Goal: Task Accomplishment & Management: Complete application form

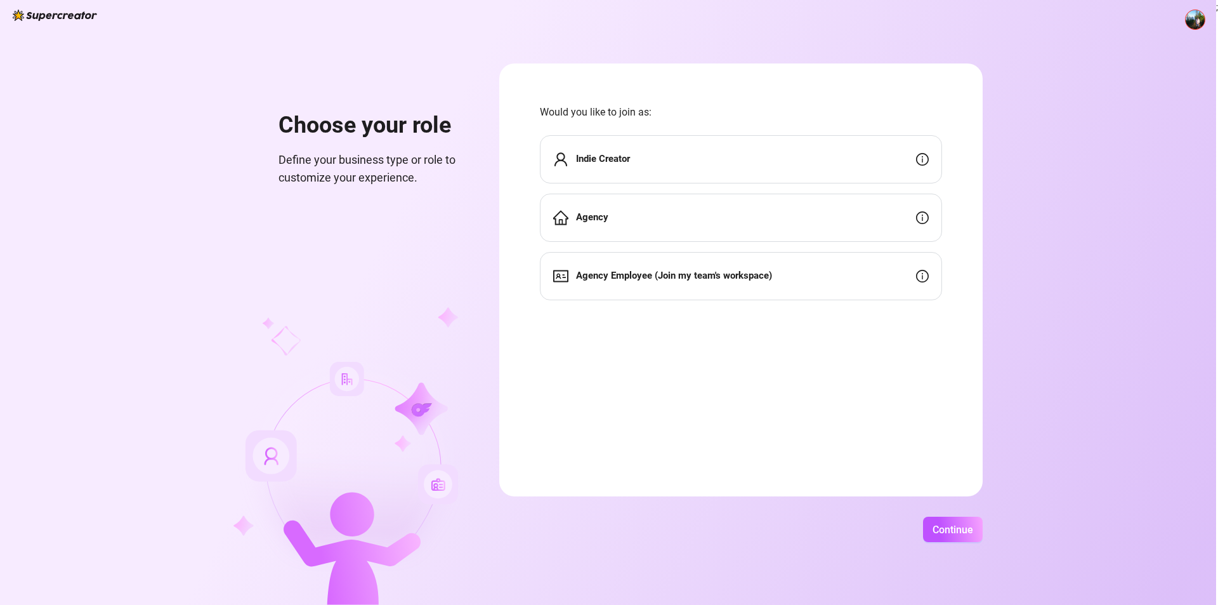
click at [704, 227] on div "Agency" at bounding box center [741, 218] width 402 height 48
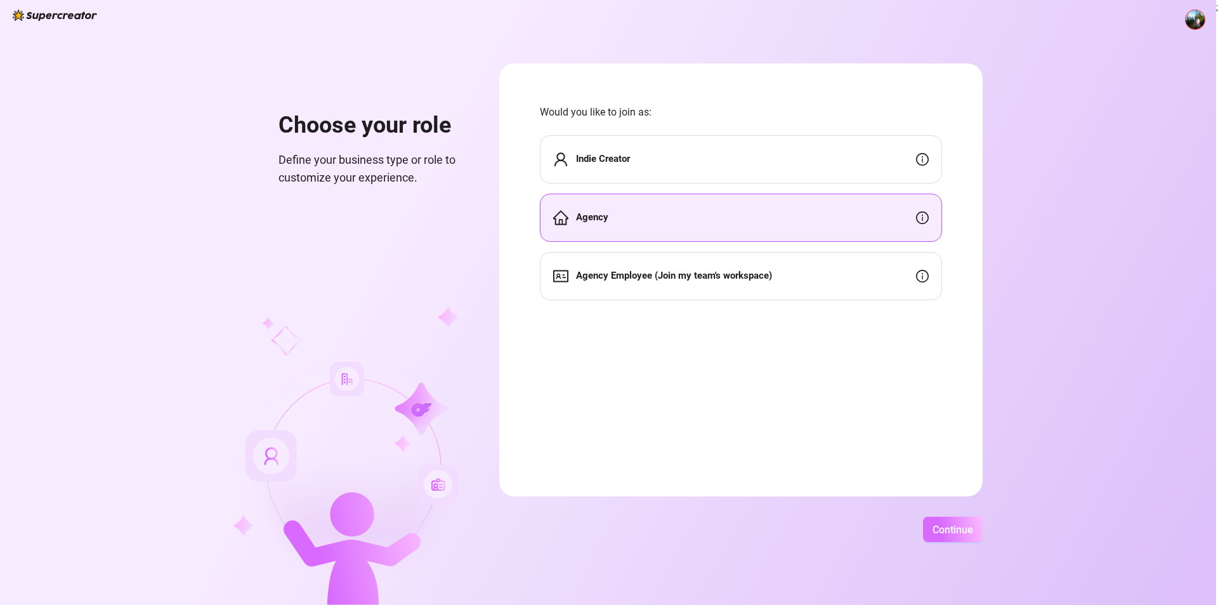
click at [974, 537] on button "Continue" at bounding box center [953, 529] width 60 height 25
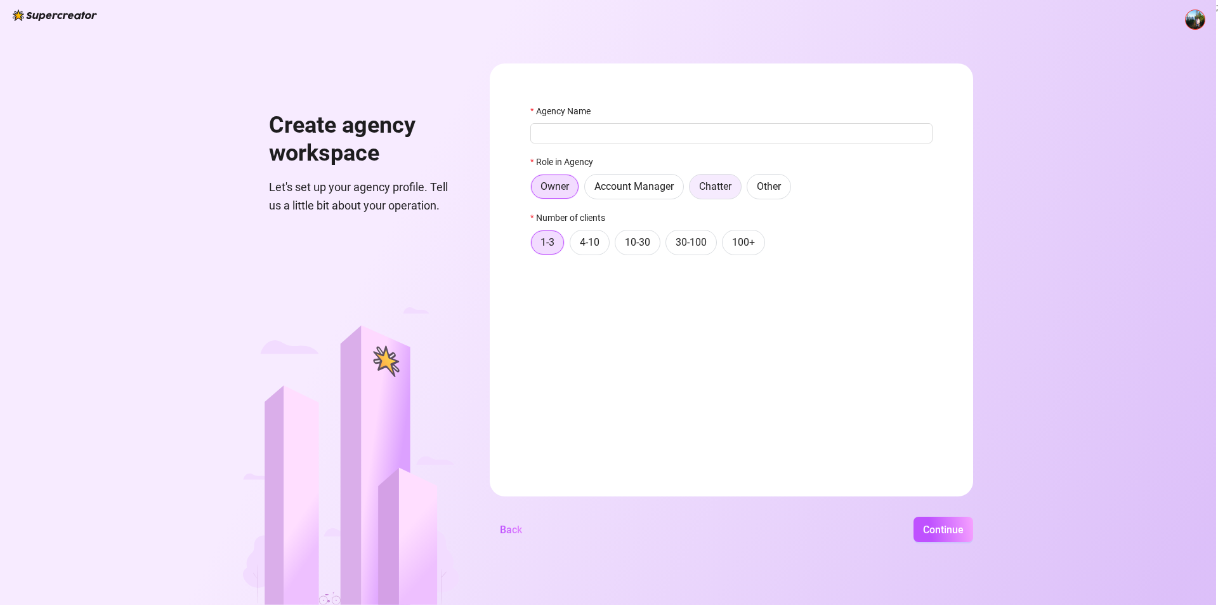
click at [717, 190] on span "Chatter" at bounding box center [715, 186] width 32 height 12
click at [693, 190] on input "Chatter" at bounding box center [693, 190] width 0 height 0
click at [656, 133] on input "Agency Name" at bounding box center [732, 133] width 402 height 20
click at [512, 528] on span "Back" at bounding box center [511, 530] width 22 height 12
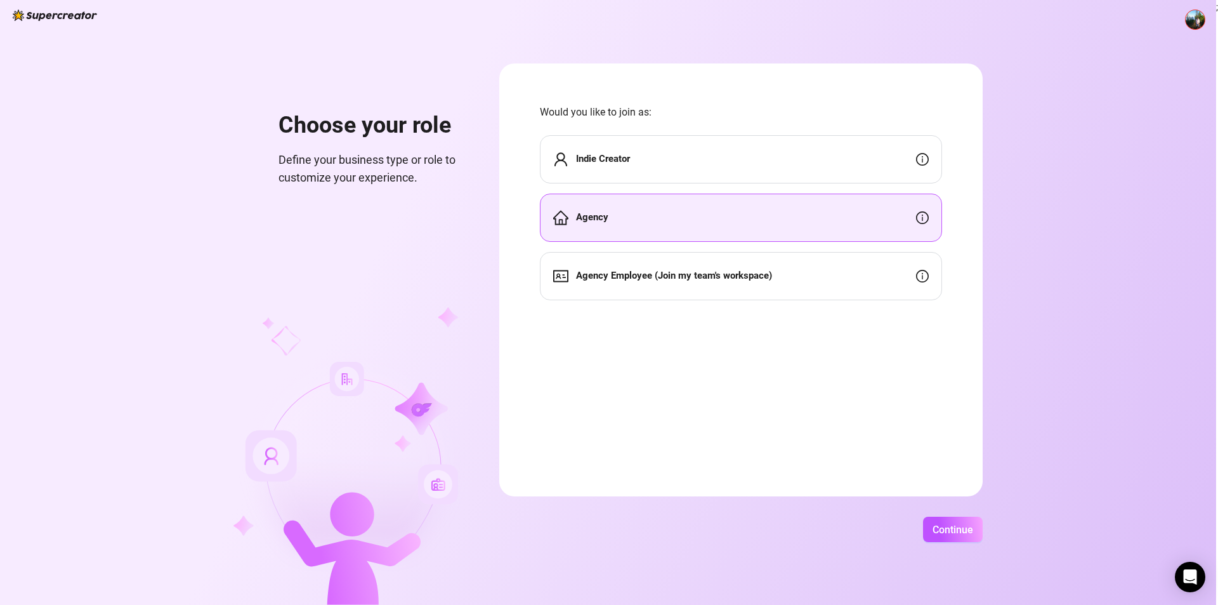
click at [647, 284] on div "Agency Employee (Join my team's workspace)" at bounding box center [662, 275] width 219 height 15
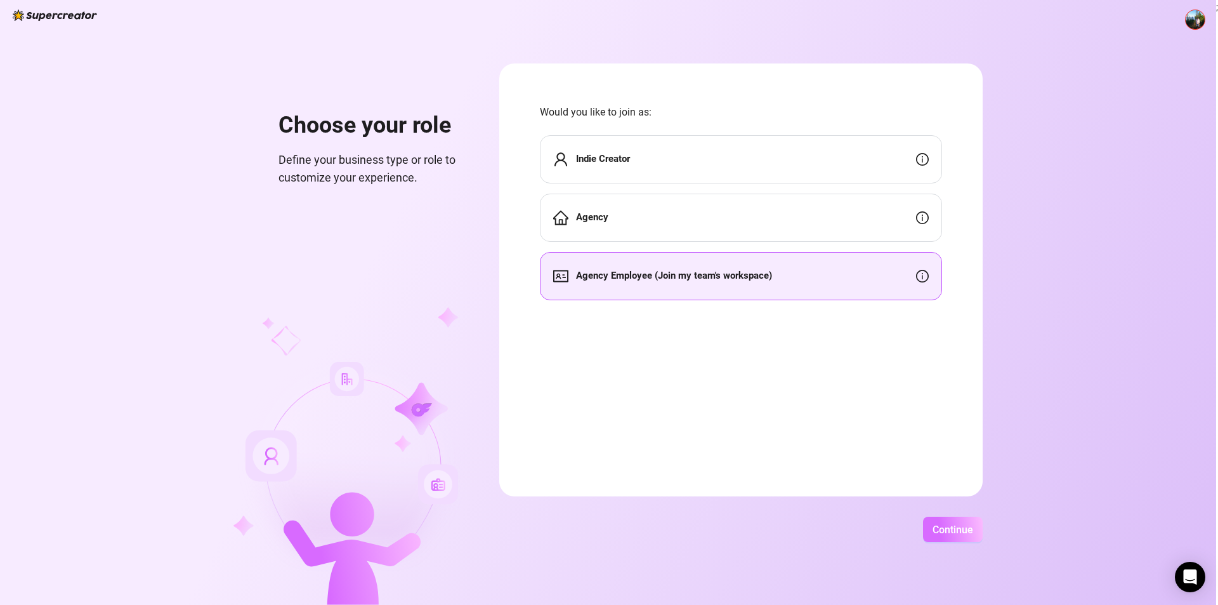
click at [965, 524] on span "Continue" at bounding box center [953, 530] width 41 height 12
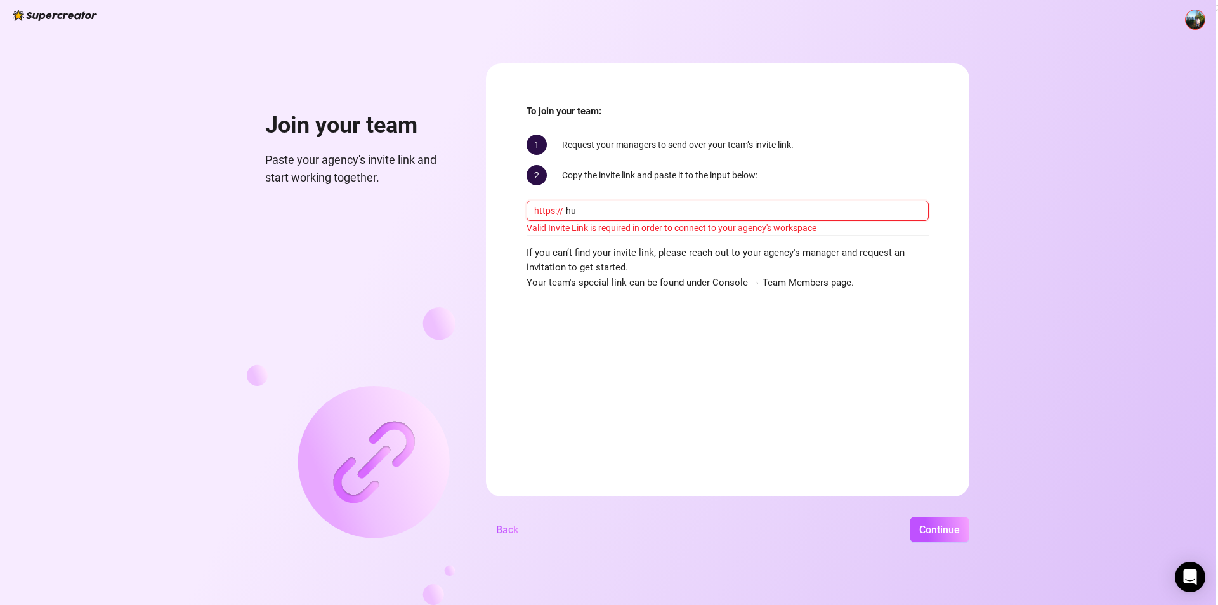
type input "h"
paste input "console.supercreator.app/invite?code=BzhVg9ksy3ec6Qyv4q94nhy3utn2&workspace=Sco…"
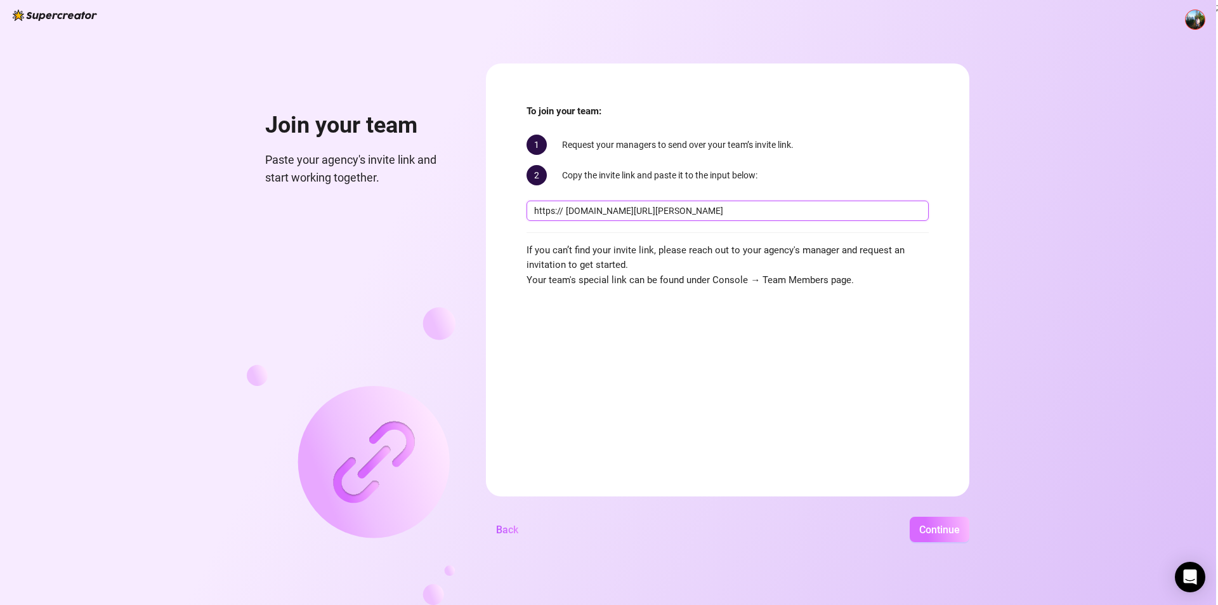
type input "console.supercreator.app/invite?code=BzhVg9ksy3ec6Qyv4q94nhy3utn2&workspace=Sco…"
click at [944, 538] on button "Continue" at bounding box center [940, 529] width 60 height 25
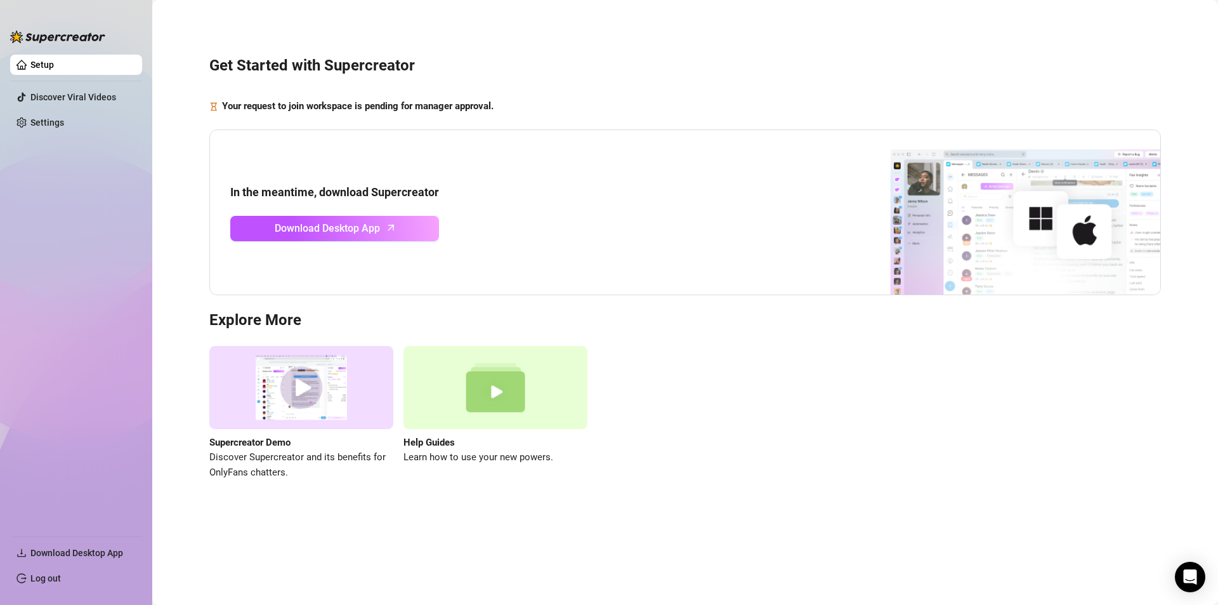
click at [861, 498] on div "Get Started with Supercreator Your request to join workspace is pending for man…" at bounding box center [685, 260] width 1041 height 503
click at [349, 232] on span "Download Desktop App" at bounding box center [327, 228] width 105 height 16
